Goal: Check status: Check status

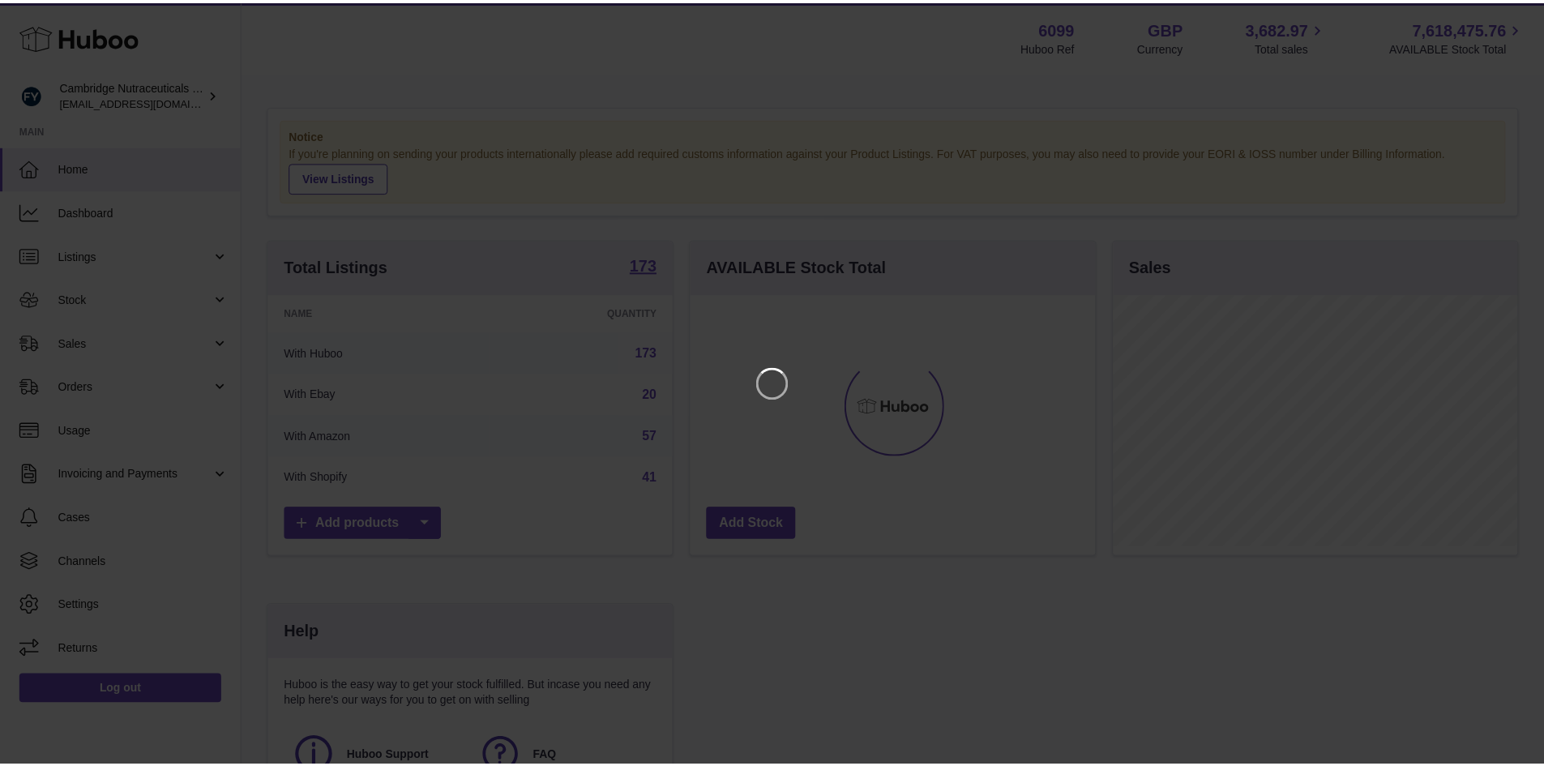
scroll to position [253, 409]
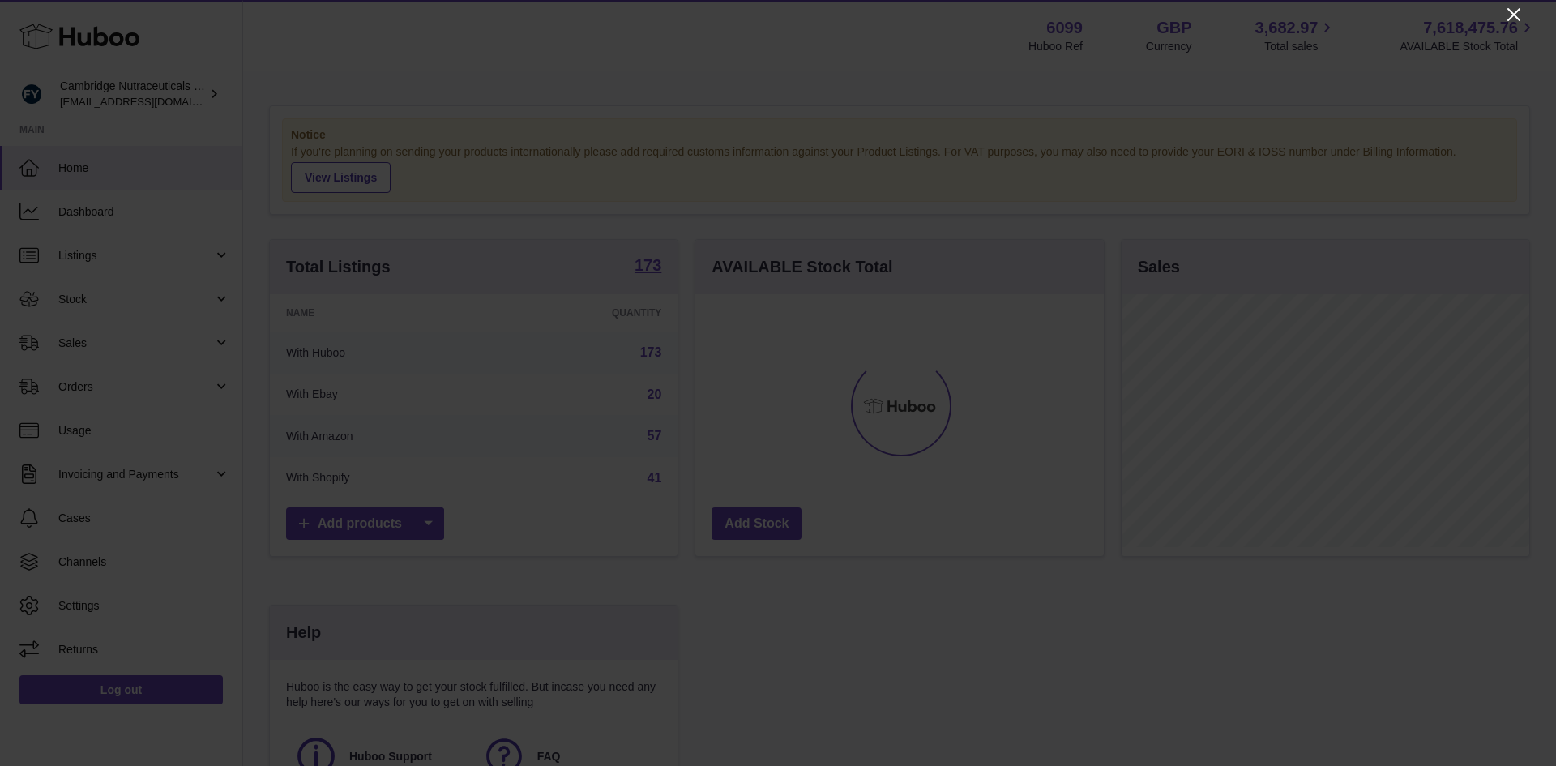
click at [1514, 11] on icon "Close" at bounding box center [1514, 14] width 19 height 19
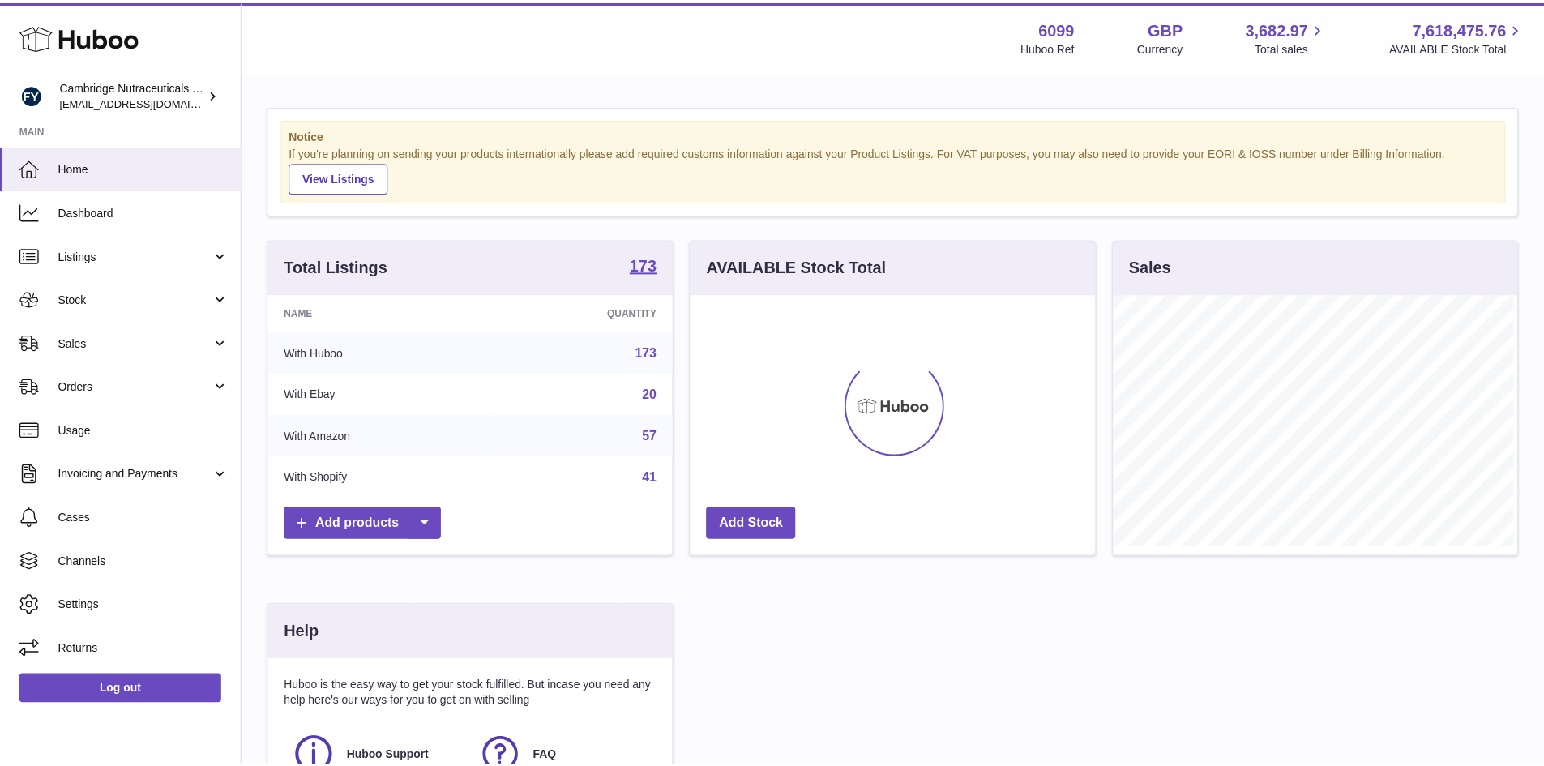
scroll to position [810367, 810216]
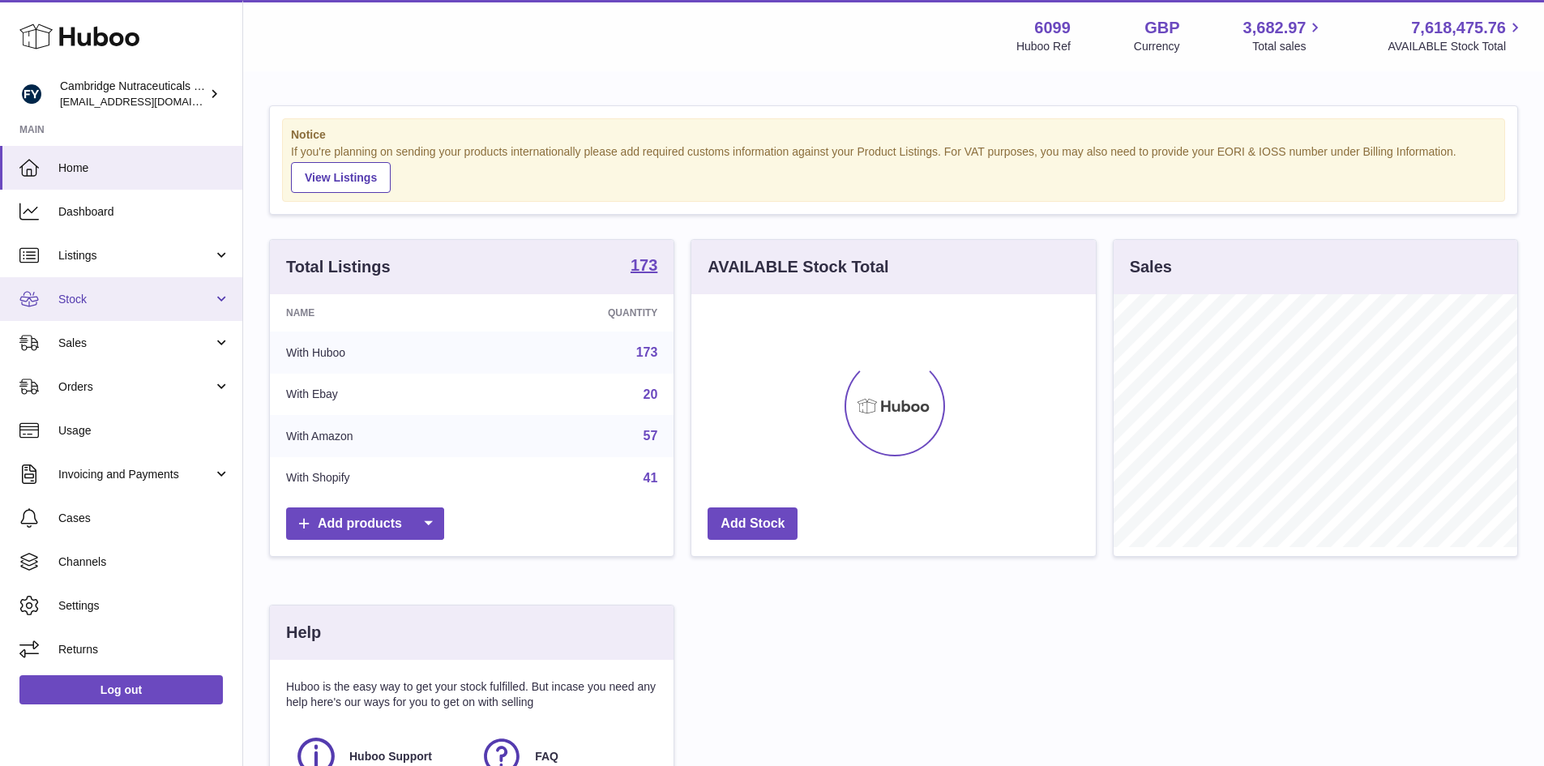
click at [41, 292] on link "Stock" at bounding box center [121, 299] width 242 height 44
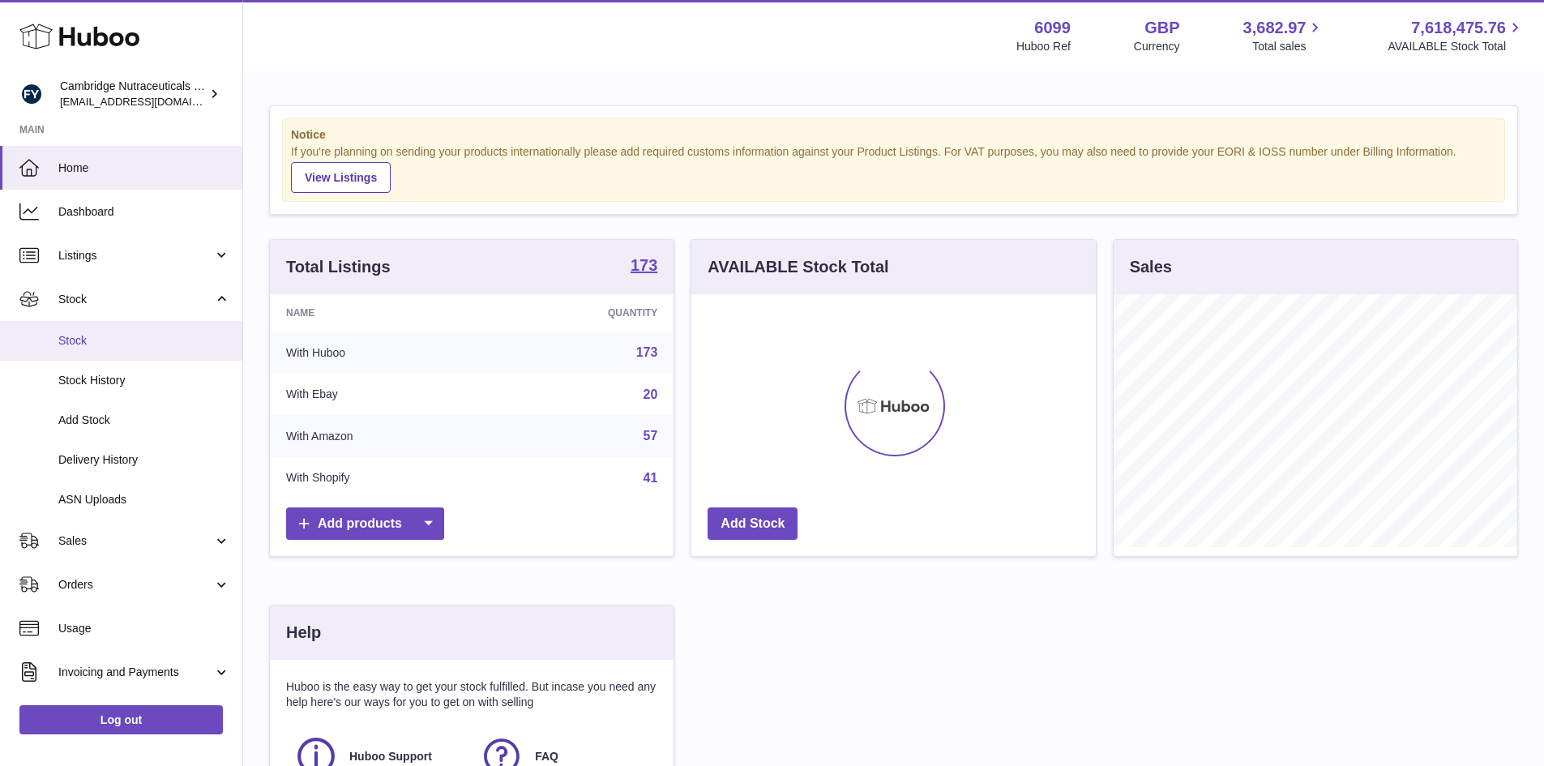
click at [51, 335] on link "Stock" at bounding box center [121, 341] width 242 height 40
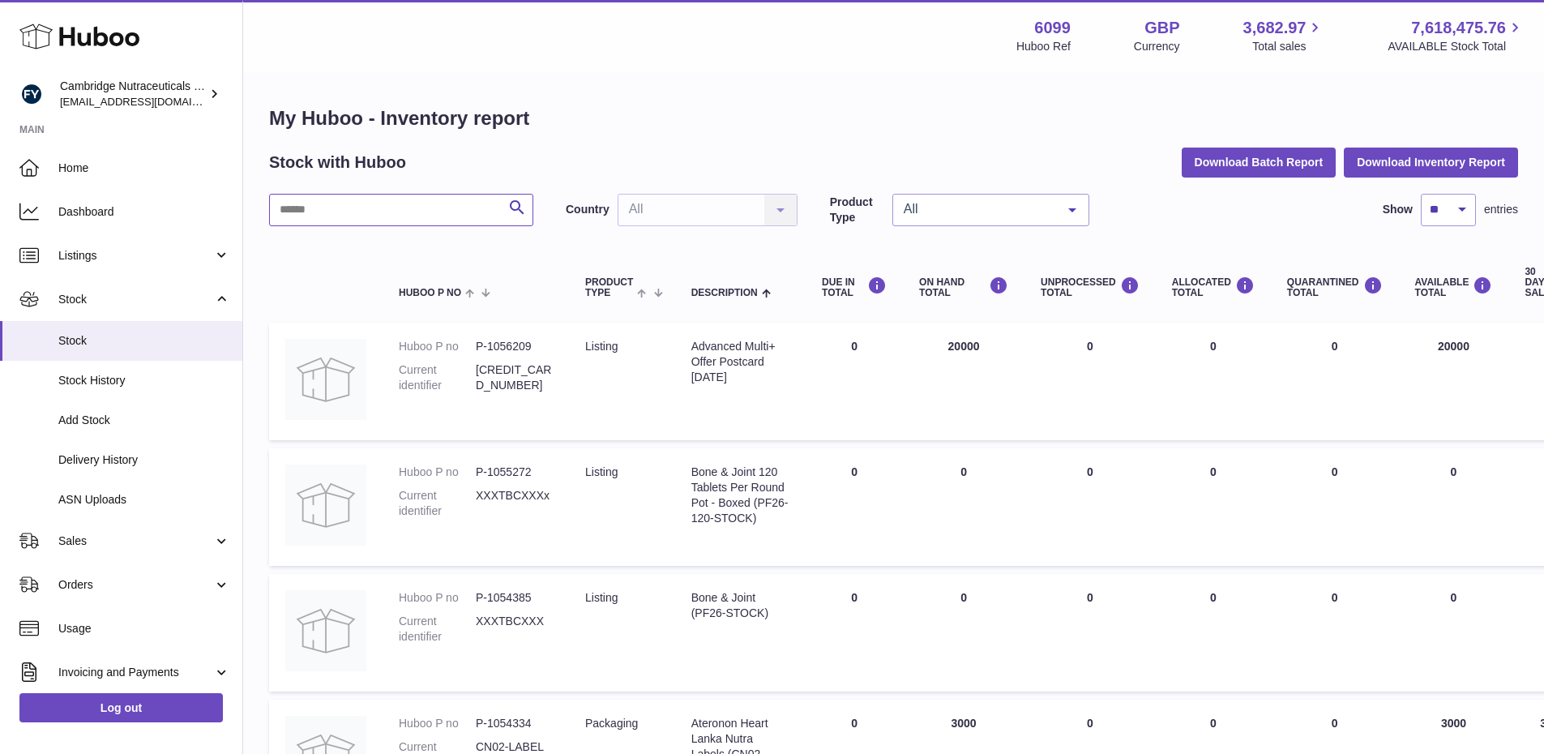
click at [317, 204] on input "text" at bounding box center [401, 210] width 264 height 32
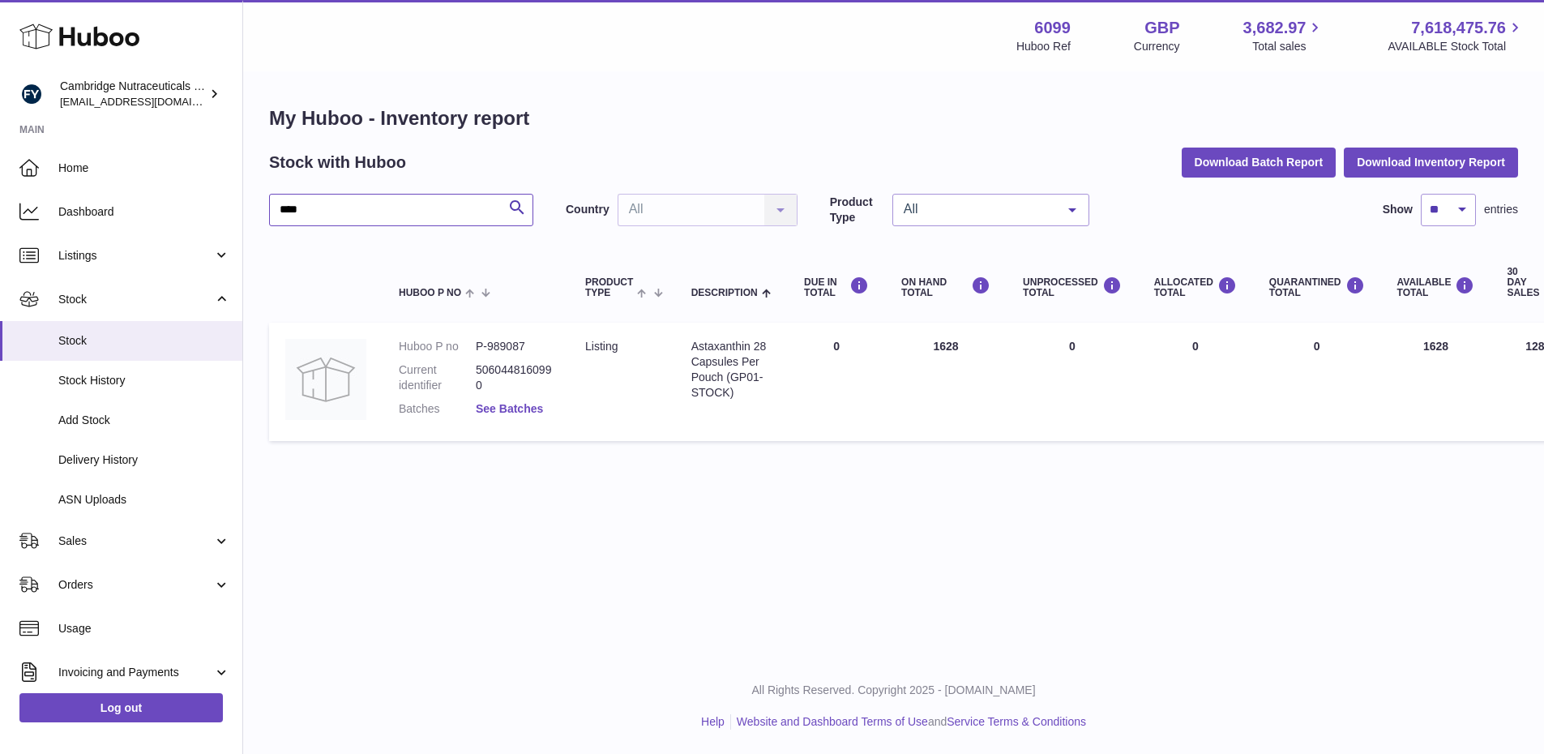
type input "****"
click at [502, 414] on link "See Batches" at bounding box center [509, 408] width 67 height 13
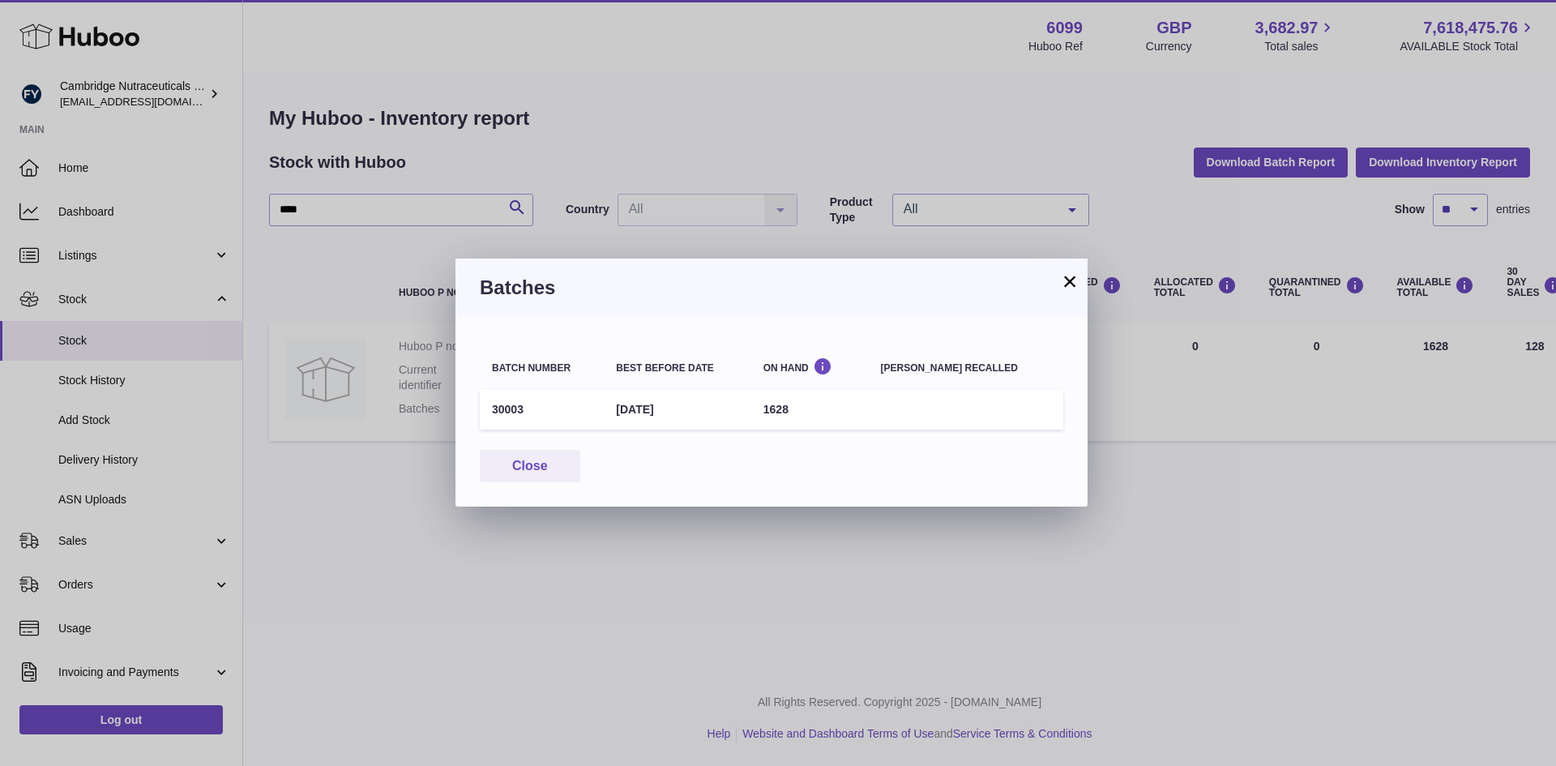
click at [1075, 278] on button "×" at bounding box center [1069, 281] width 19 height 19
